Goal: Task Accomplishment & Management: Complete application form

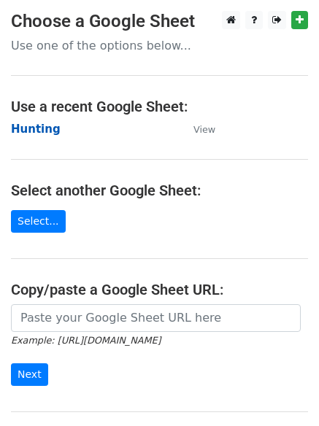
click at [30, 126] on strong "Hunting" at bounding box center [36, 129] width 50 height 13
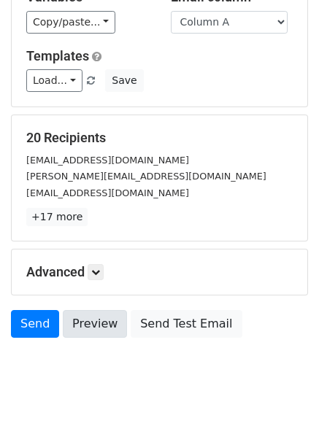
scroll to position [141, 0]
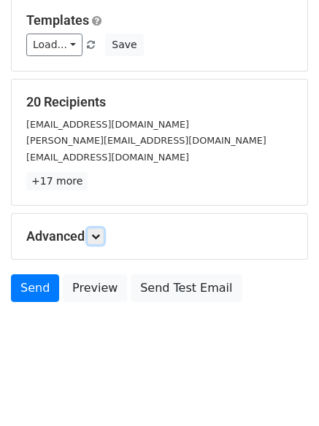
drag, startPoint x: 99, startPoint y: 238, endPoint x: 158, endPoint y: 283, distance: 74.6
click at [100, 238] on icon at bounding box center [95, 236] width 9 height 9
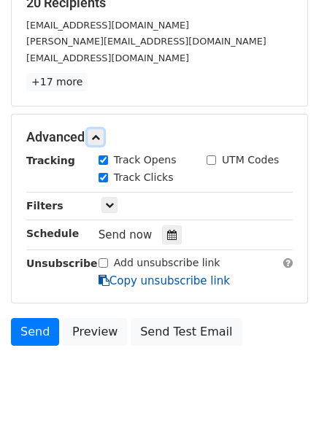
scroll to position [262, 0]
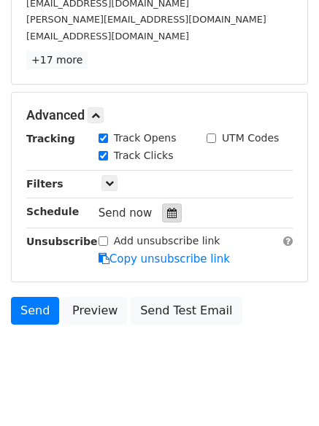
click at [167, 216] on icon at bounding box center [171, 213] width 9 height 10
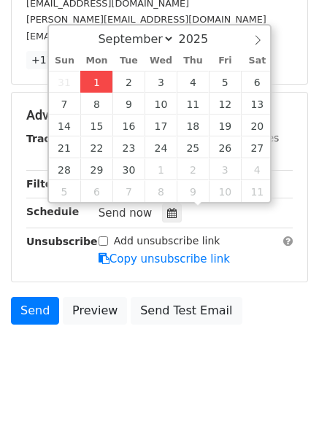
type input "2025-09-01 12:00"
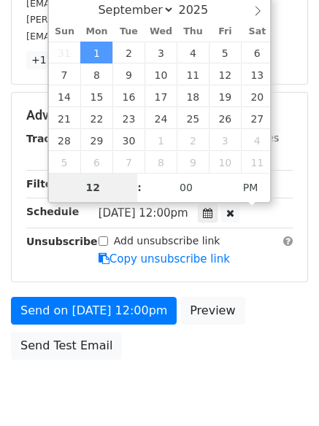
type input "4"
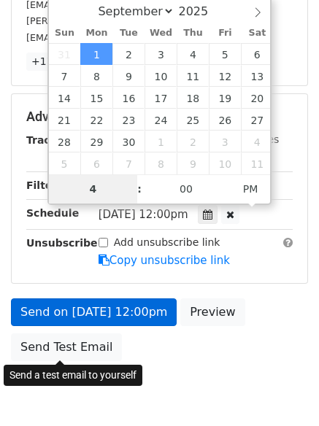
scroll to position [262, 0]
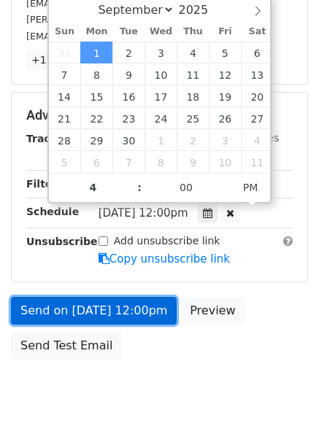
type input "2025-09-01 16:00"
click at [83, 306] on link "Send on Sep 1 at 12:00pm" at bounding box center [94, 311] width 166 height 28
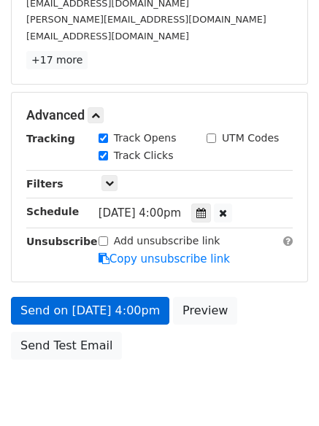
scroll to position [261, 0]
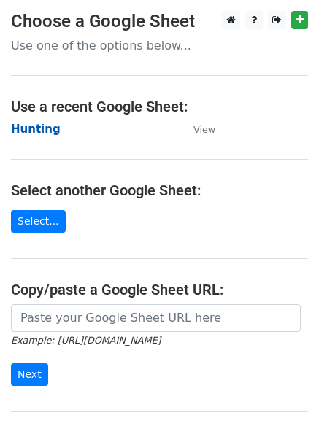
click at [35, 131] on strong "Hunting" at bounding box center [36, 129] width 50 height 13
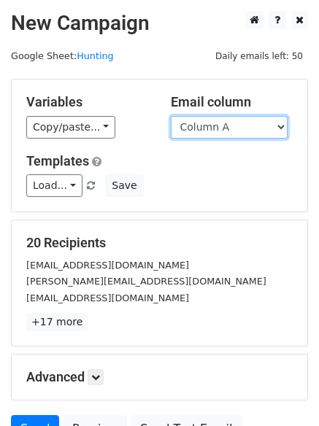
click at [218, 131] on select "Column A Column B Column C Column D Column E" at bounding box center [229, 127] width 117 height 23
select select "Column B"
click at [171, 116] on select "Column A Column B Column C Column D Column E" at bounding box center [229, 127] width 117 height 23
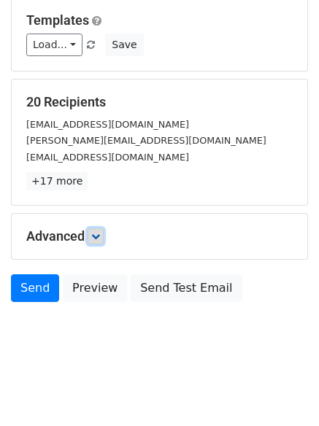
click at [100, 232] on icon at bounding box center [95, 236] width 9 height 9
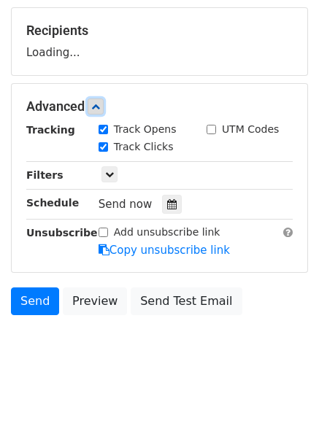
scroll to position [214, 0]
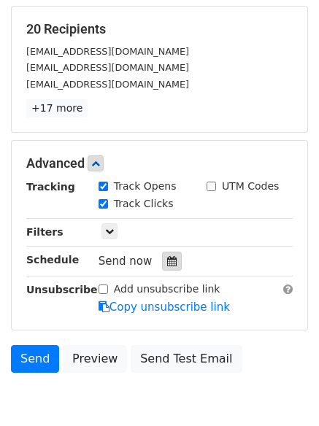
click at [172, 264] on div at bounding box center [172, 261] width 20 height 19
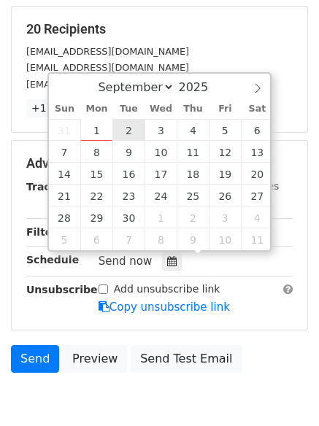
type input "2025-09-02 12:00"
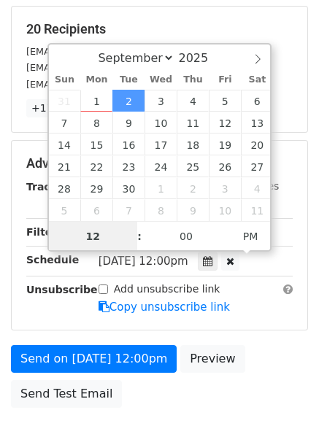
scroll to position [1, 0]
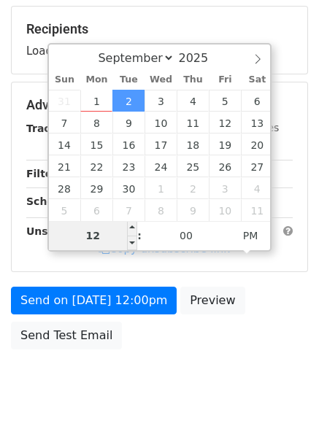
type input "5"
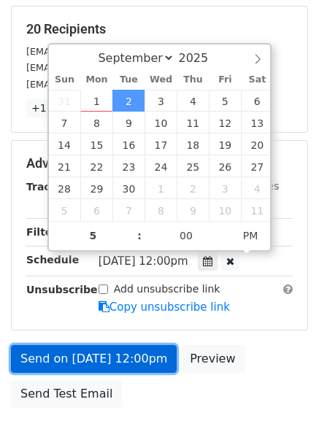
type input "2025-09-02 17:00"
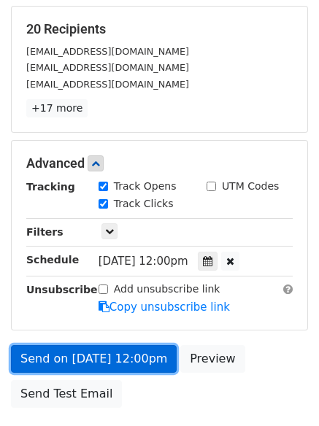
click at [101, 358] on link "Send on Sep 2 at 12:00pm" at bounding box center [94, 359] width 166 height 28
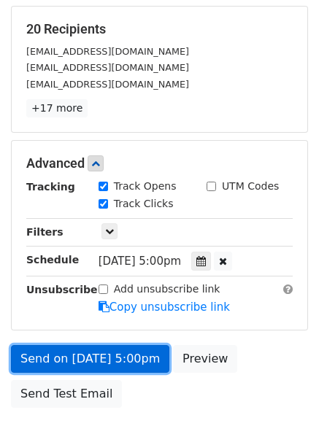
click at [87, 352] on link "Send on Sep 2 at 5:00pm" at bounding box center [90, 359] width 158 height 28
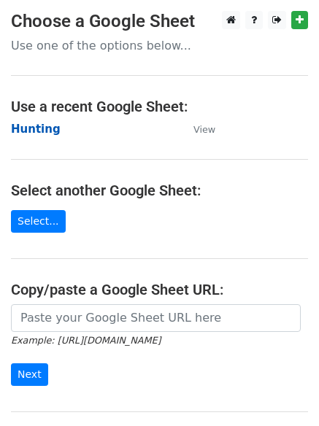
click at [38, 132] on strong "Hunting" at bounding box center [36, 129] width 50 height 13
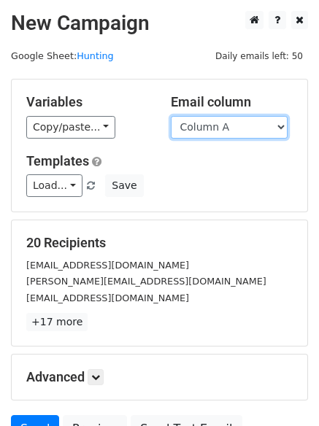
drag, startPoint x: 0, startPoint y: 0, endPoint x: 226, endPoint y: 120, distance: 255.7
click at [226, 120] on select "Column A Column B Column C Column D Column E" at bounding box center [229, 127] width 117 height 23
select select "Column C"
click at [171, 116] on select "Column A Column B Column C Column D Column E" at bounding box center [229, 127] width 117 height 23
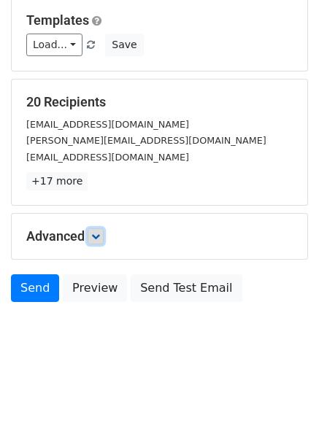
click at [96, 234] on icon at bounding box center [95, 236] width 9 height 9
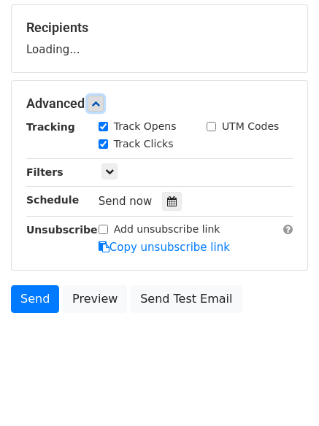
scroll to position [218, 0]
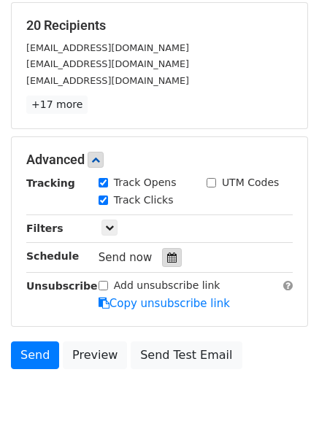
click at [162, 265] on div at bounding box center [172, 257] width 20 height 19
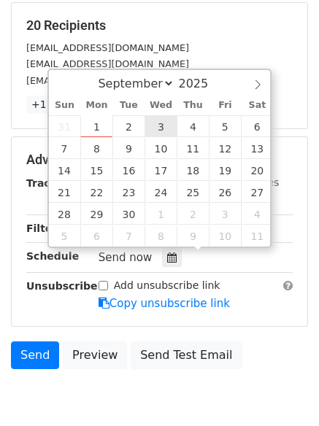
type input "2025-09-03 12:00"
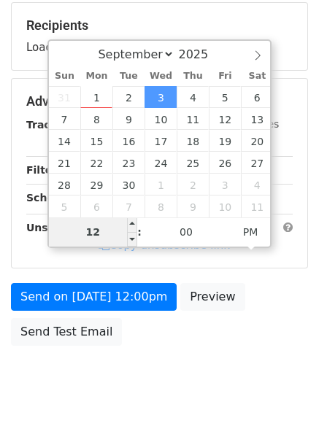
type input "6"
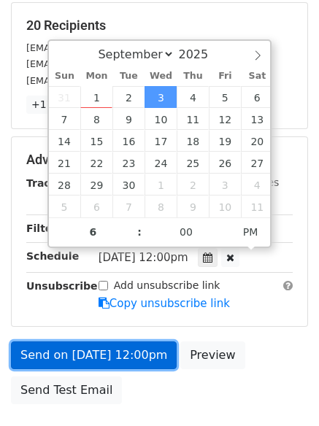
type input "2025-09-03 18:00"
click at [93, 358] on link "Send on Sep 3 at 12:00pm" at bounding box center [94, 356] width 166 height 28
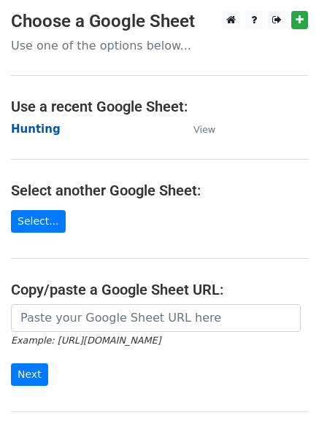
click at [21, 129] on strong "Hunting" at bounding box center [36, 129] width 50 height 13
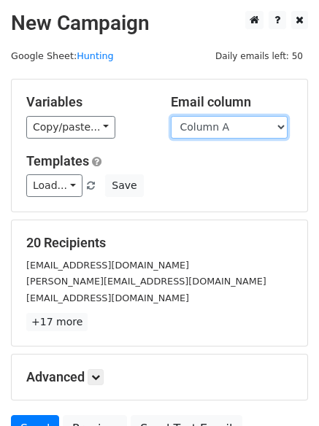
drag, startPoint x: 218, startPoint y: 131, endPoint x: 223, endPoint y: 137, distance: 7.8
click at [218, 131] on select "Column A Column B Column C Column D Column E" at bounding box center [229, 127] width 117 height 23
select select "Column D"
click at [171, 116] on select "Column A Column B Column C Column D Column E" at bounding box center [229, 127] width 117 height 23
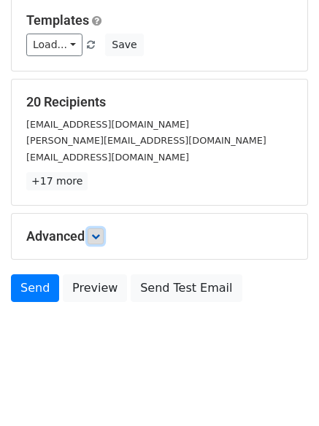
click at [100, 233] on icon at bounding box center [95, 236] width 9 height 9
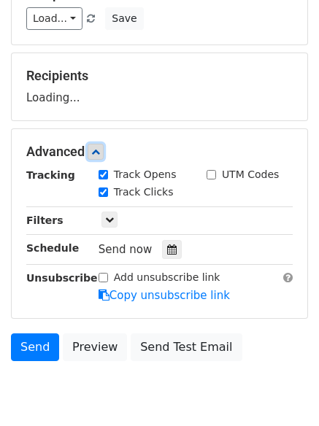
scroll to position [205, 0]
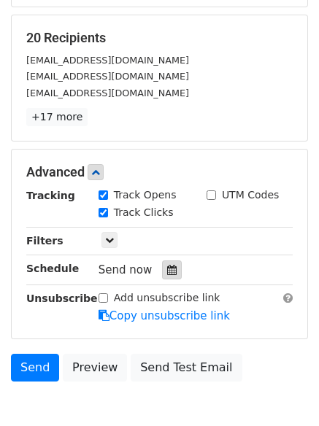
click at [164, 264] on div at bounding box center [172, 270] width 20 height 19
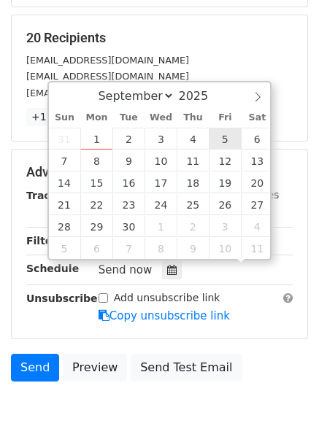
scroll to position [1, 0]
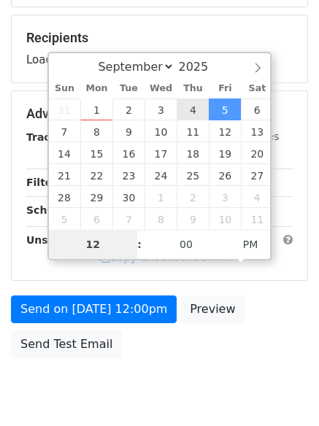
type input "2025-09-04 12:00"
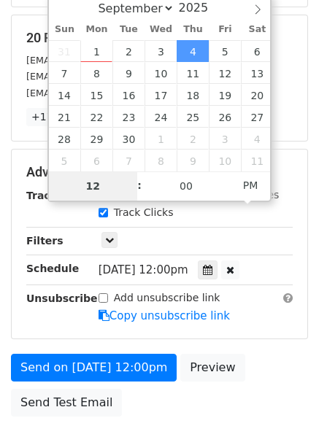
type input "7"
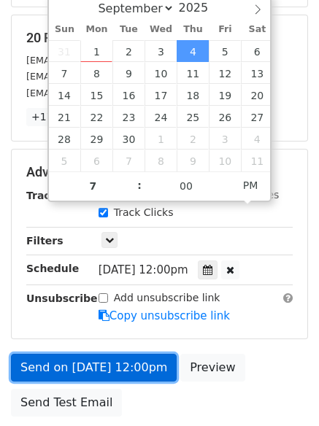
type input "2025-09-04 19:00"
click at [119, 361] on link "Send on Sep 4 at 12:00pm" at bounding box center [94, 368] width 166 height 28
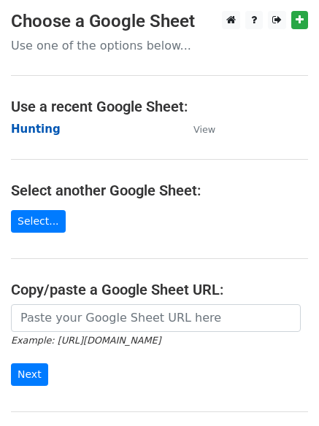
click at [34, 131] on strong "Hunting" at bounding box center [36, 129] width 50 height 13
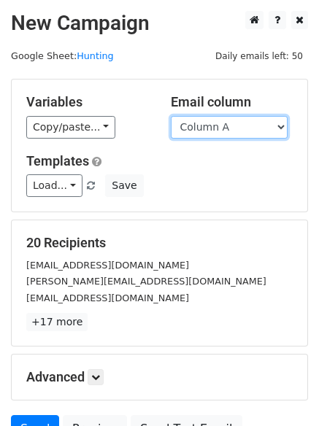
click at [222, 134] on select "Column A Column B Column C Column D Column E" at bounding box center [229, 127] width 117 height 23
select select "Column E"
click at [171, 116] on select "Column A Column B Column C Column D Column E" at bounding box center [229, 127] width 117 height 23
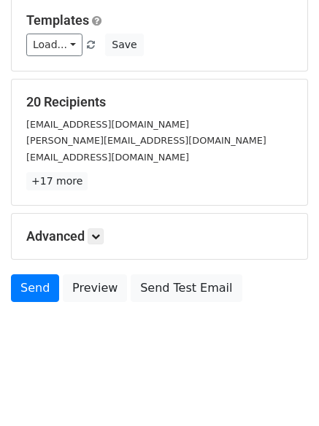
click at [102, 222] on div "Advanced Tracking Track Opens UTM Codes Track Clicks Filters Only include sprea…" at bounding box center [160, 236] width 296 height 45
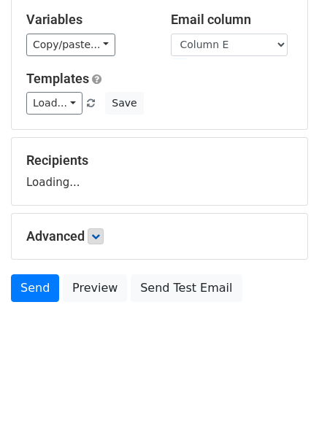
scroll to position [82, 0]
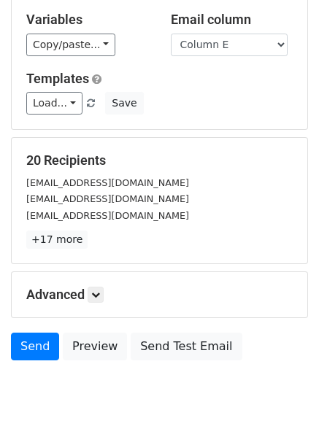
click at [94, 237] on p "+17 more" at bounding box center [159, 240] width 266 height 18
click at [104, 297] on link at bounding box center [96, 295] width 16 height 16
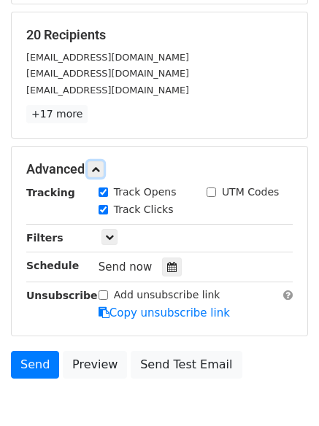
scroll to position [284, 0]
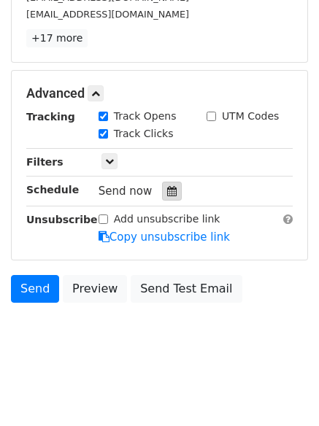
click at [166, 185] on div at bounding box center [172, 191] width 20 height 19
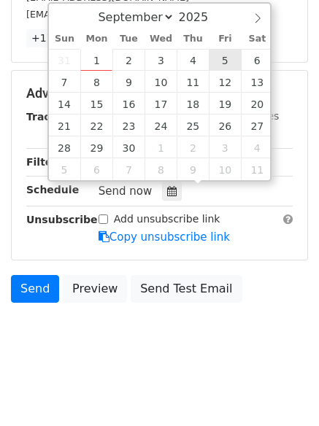
type input "[DATE] 12:00"
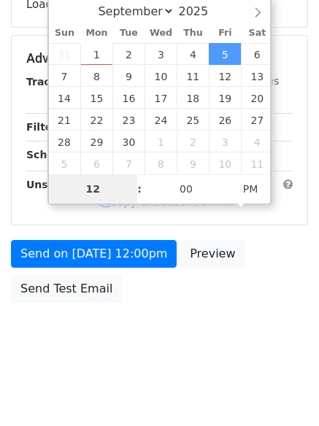
type input "8"
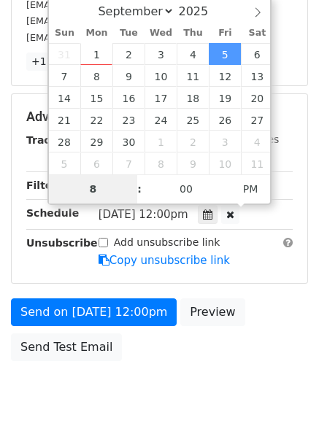
scroll to position [284, 0]
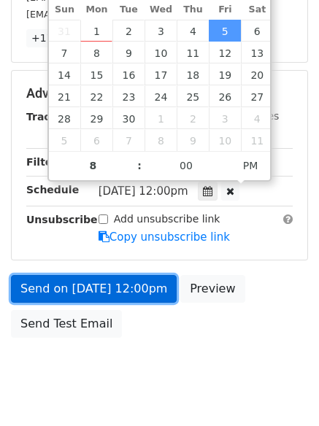
type input "[DATE] 20:00"
click at [93, 280] on link "Send on [DATE] 12:00pm" at bounding box center [94, 289] width 166 height 28
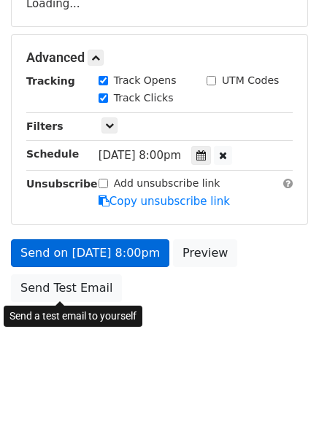
scroll to position [261, 0]
